Goal: Task Accomplishment & Management: Manage account settings

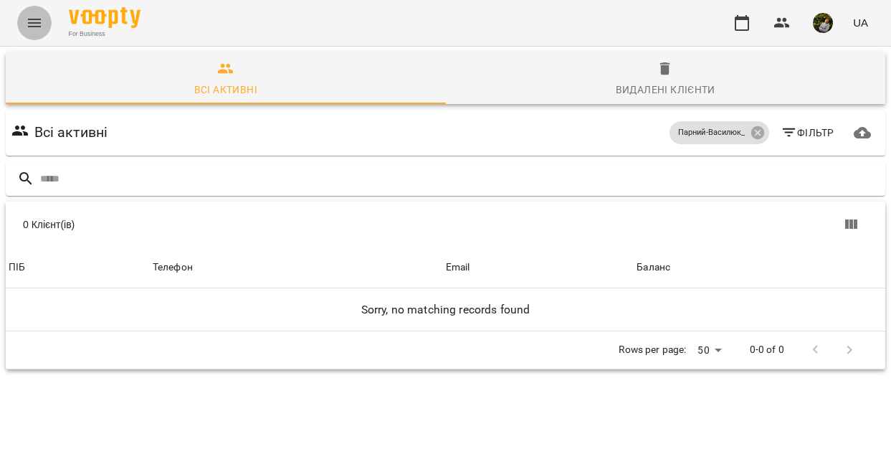
click at [35, 19] on icon "Menu" at bounding box center [34, 23] width 13 height 9
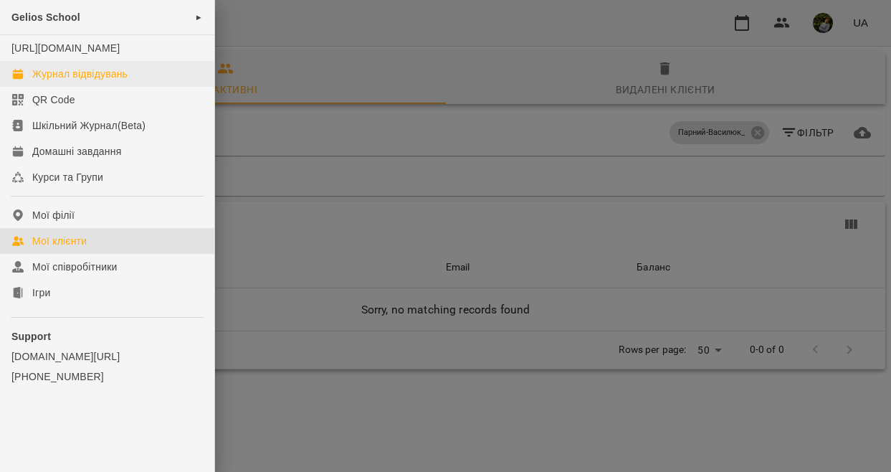
click at [69, 81] on div "Журнал відвідувань" at bounding box center [79, 74] width 95 height 14
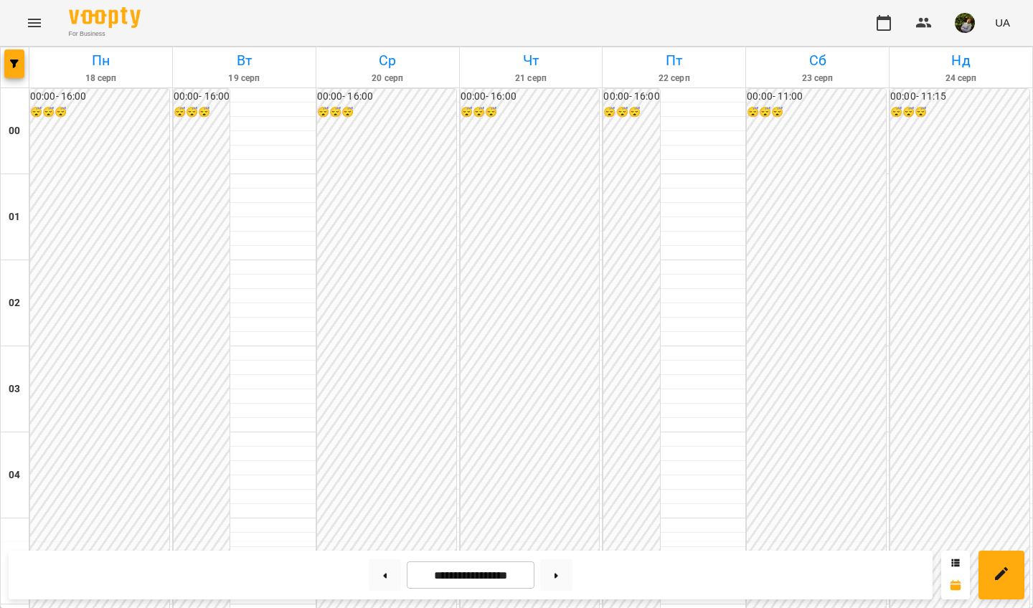
scroll to position [1316, 0]
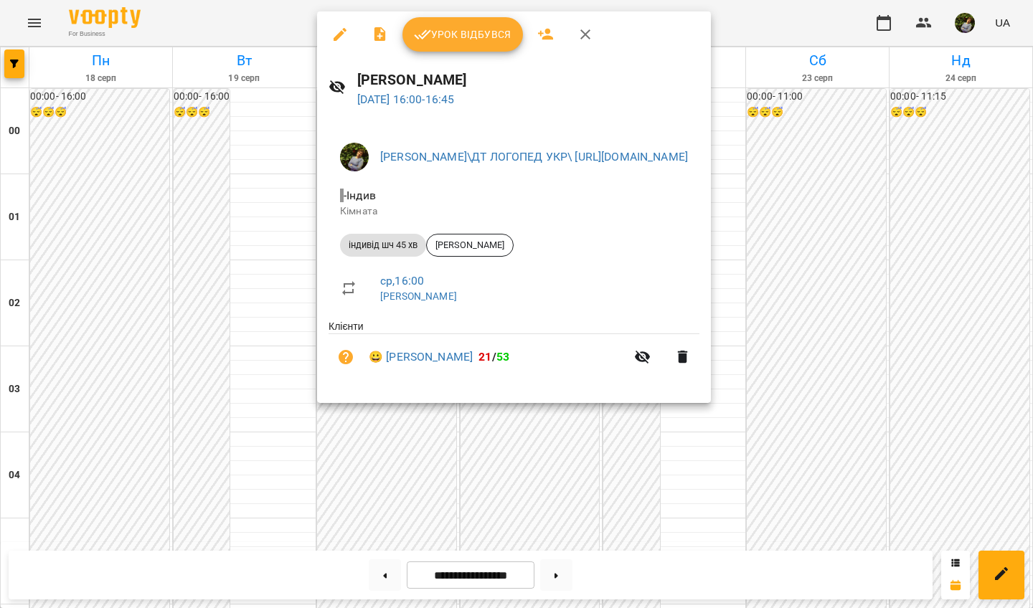
click at [487, 39] on span "Урок відбувся" at bounding box center [463, 34] width 98 height 17
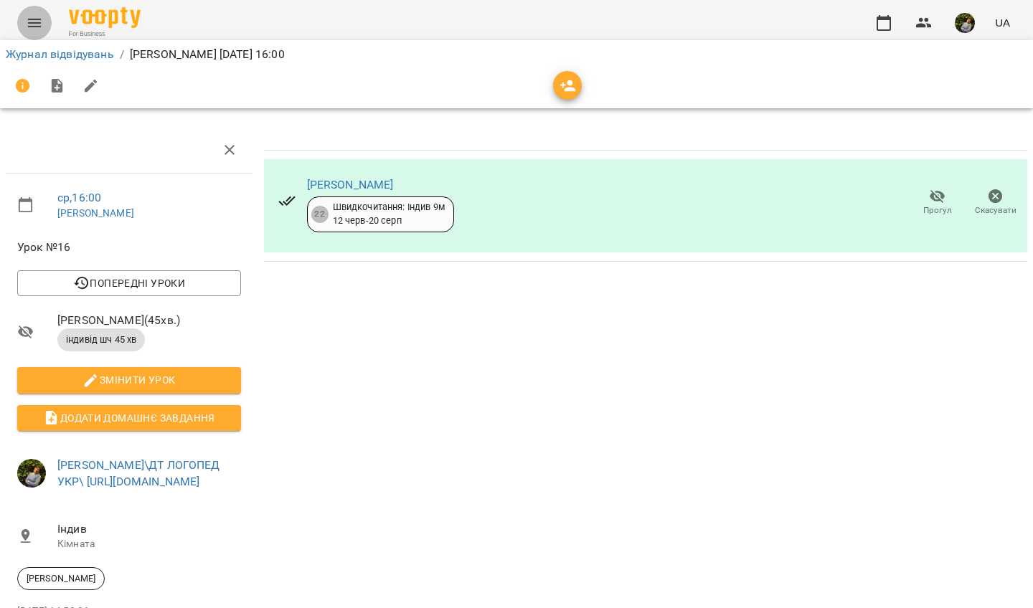
click at [34, 34] on button "Menu" at bounding box center [34, 23] width 34 height 34
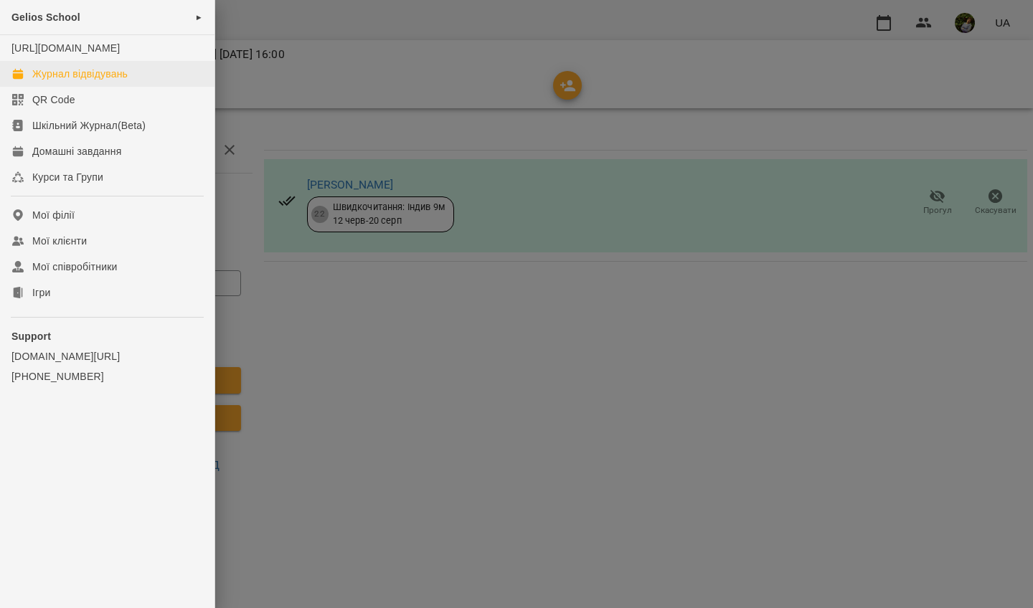
click at [66, 81] on div "Журнал відвідувань" at bounding box center [79, 74] width 95 height 14
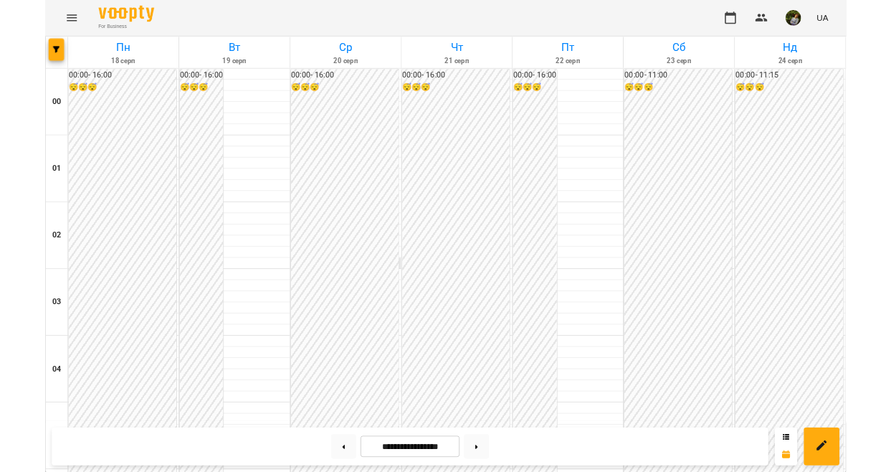
scroll to position [1227, 0]
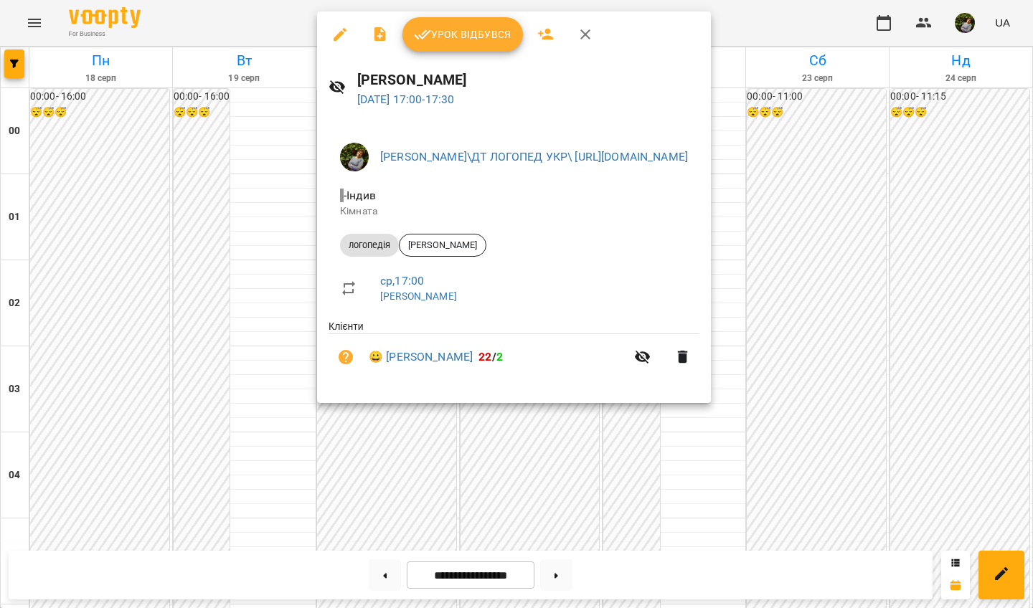
click at [488, 33] on span "Урок відбувся" at bounding box center [463, 34] width 98 height 17
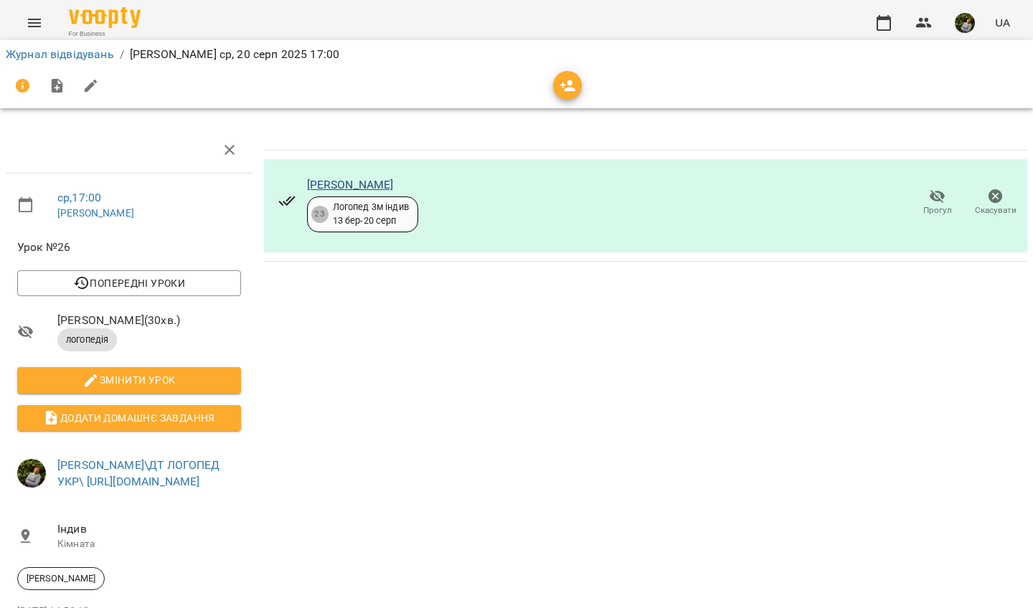
click at [328, 184] on link "[PERSON_NAME]" at bounding box center [350, 185] width 87 height 14
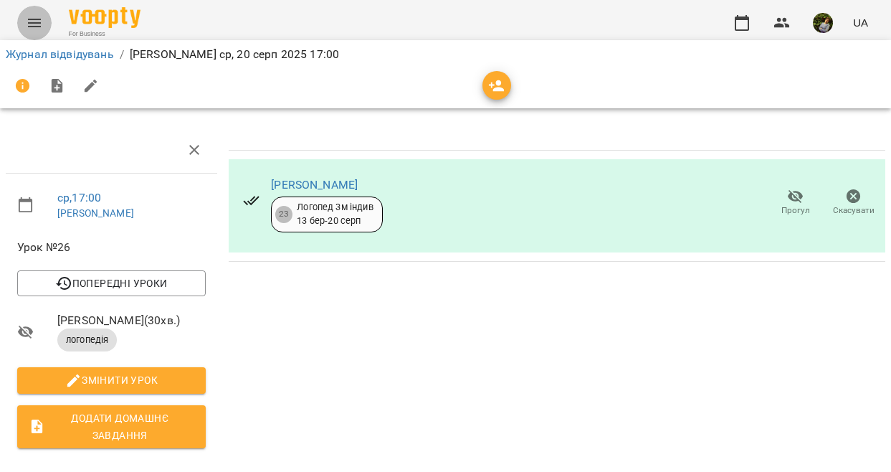
click at [27, 11] on button "Menu" at bounding box center [34, 23] width 34 height 34
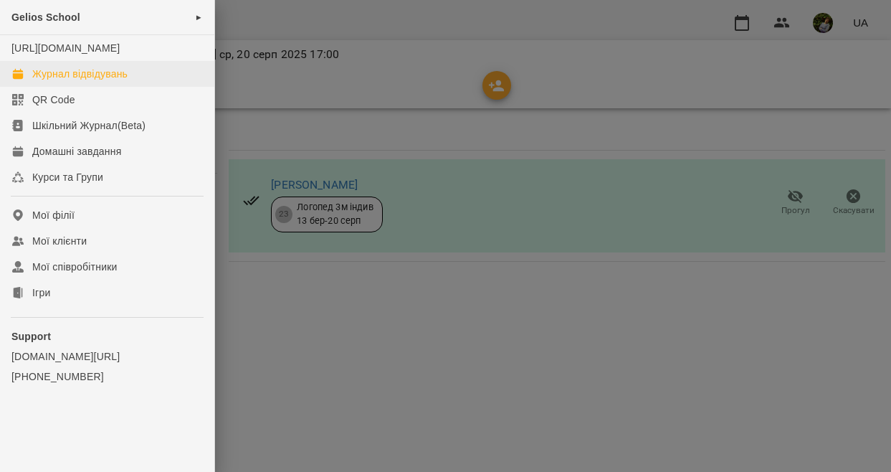
click at [70, 81] on div "Журнал відвідувань" at bounding box center [79, 74] width 95 height 14
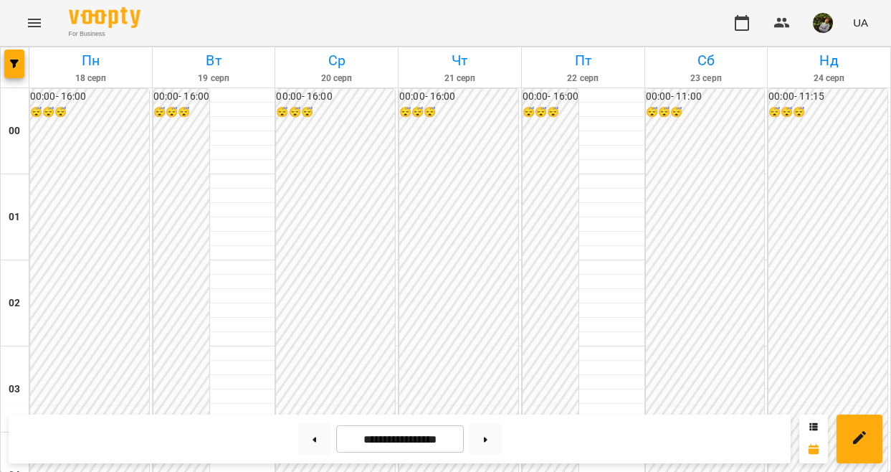
scroll to position [191, 0]
click at [37, 25] on icon "Menu" at bounding box center [34, 22] width 17 height 17
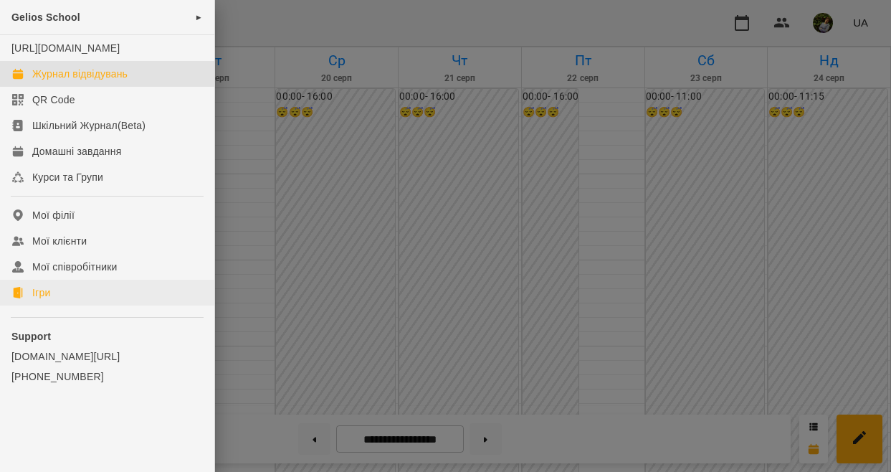
click at [62, 305] on link "Ігри" at bounding box center [107, 293] width 214 height 26
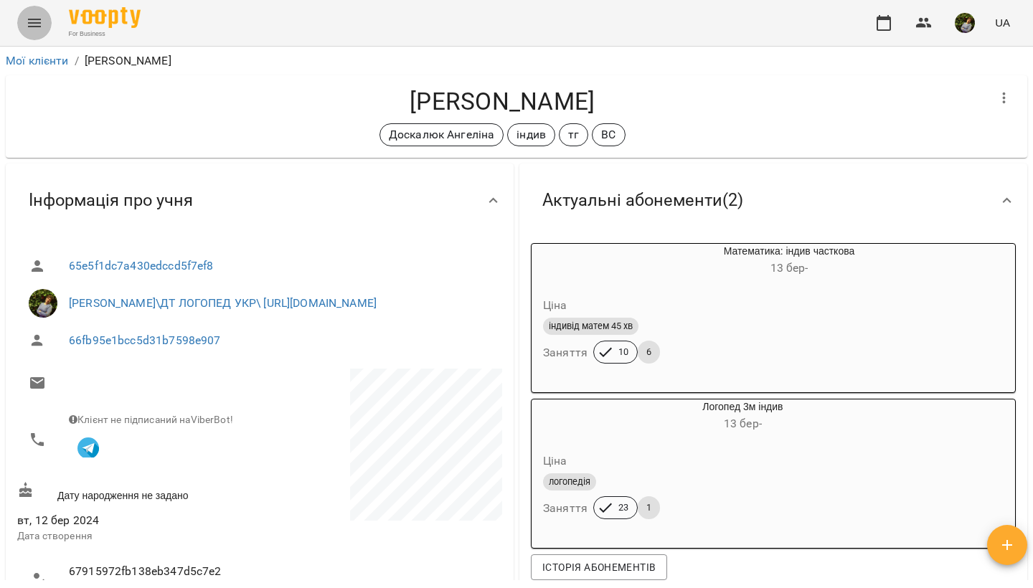
click at [28, 22] on icon "Menu" at bounding box center [34, 22] width 17 height 17
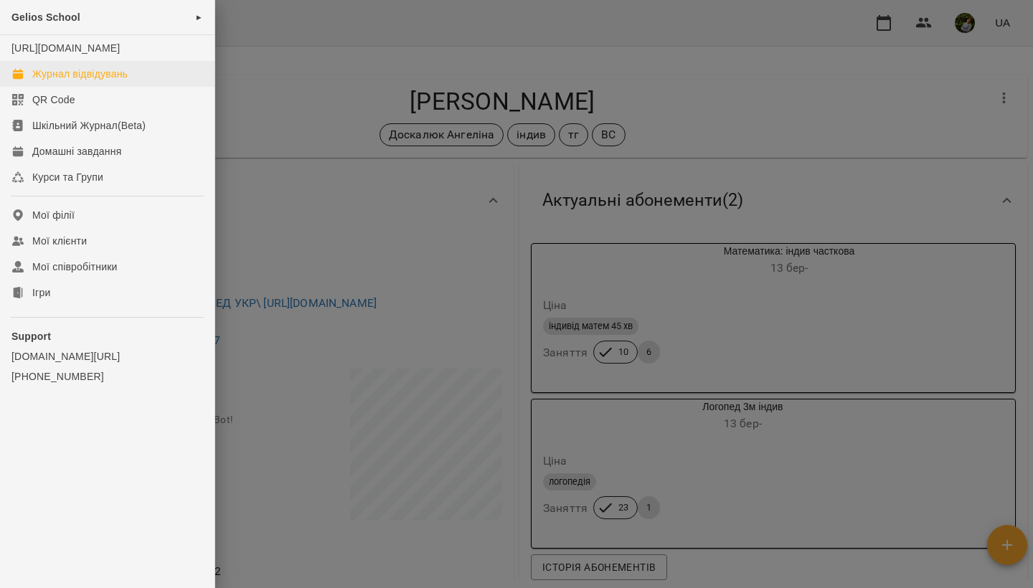
click at [74, 81] on div "Журнал відвідувань" at bounding box center [79, 74] width 95 height 14
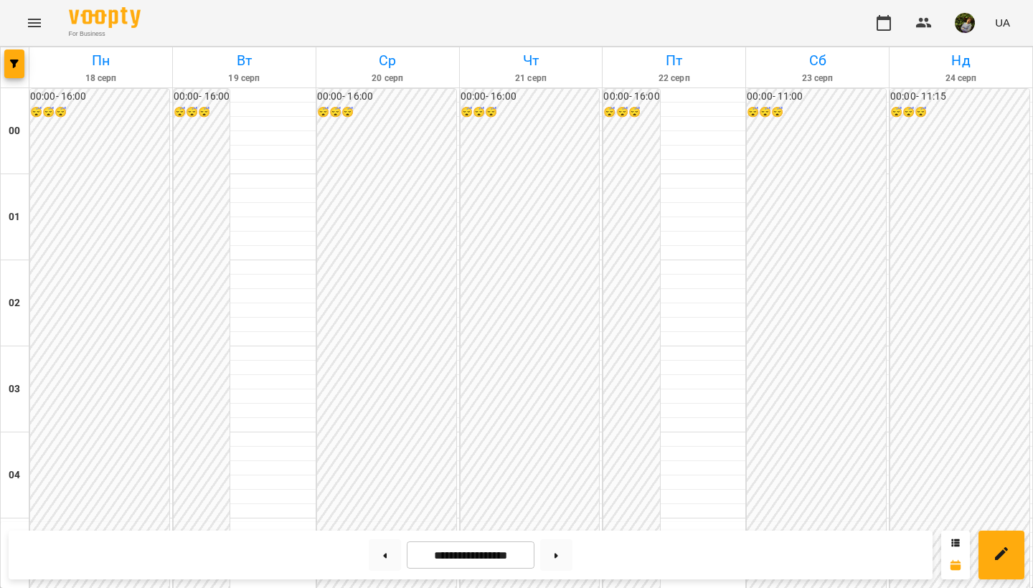
scroll to position [1411, 0]
